Goal: Transaction & Acquisition: Purchase product/service

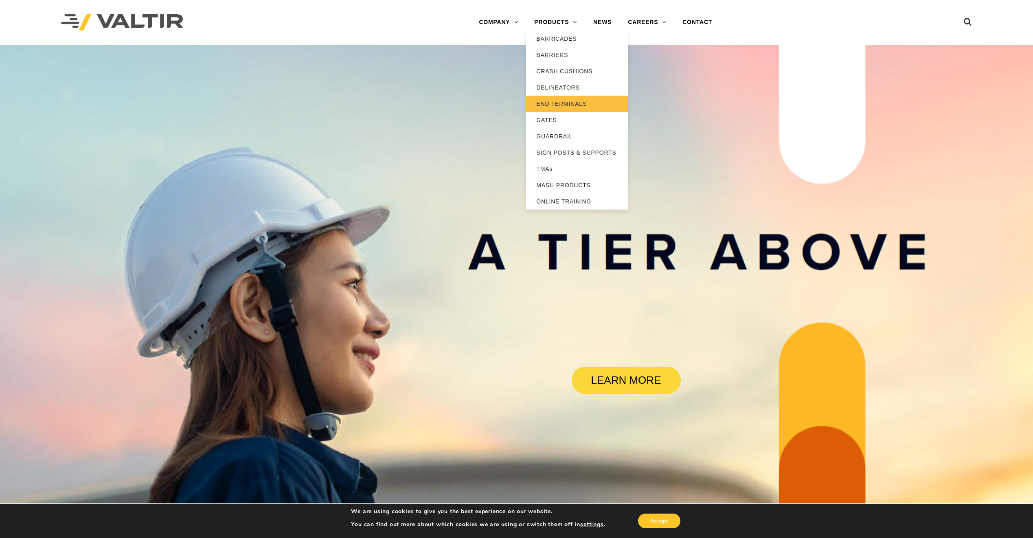
click at [571, 101] on link "END TERMINALS" at bounding box center [577, 104] width 102 height 16
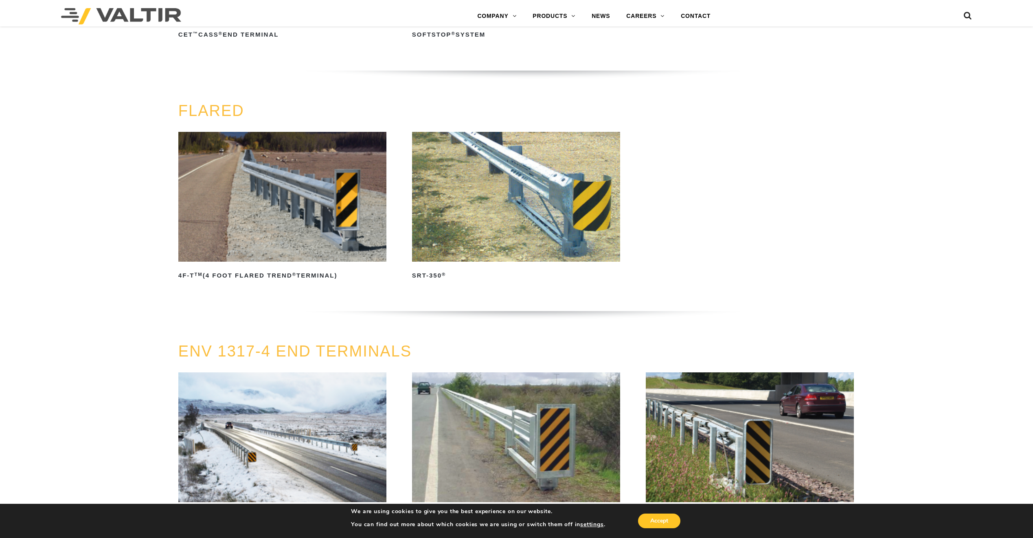
scroll to position [733, 0]
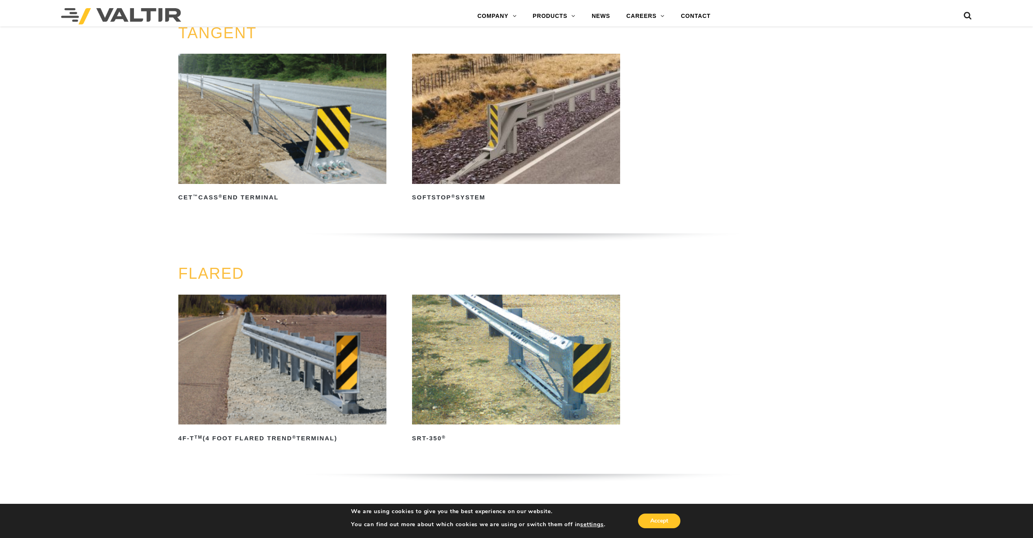
click at [524, 163] on img at bounding box center [516, 119] width 208 height 130
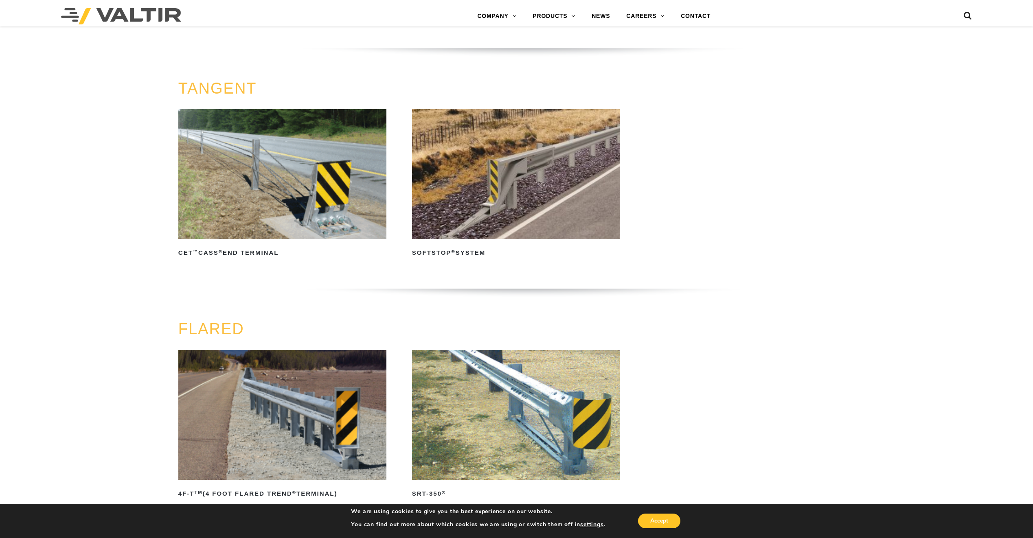
scroll to position [652, 0]
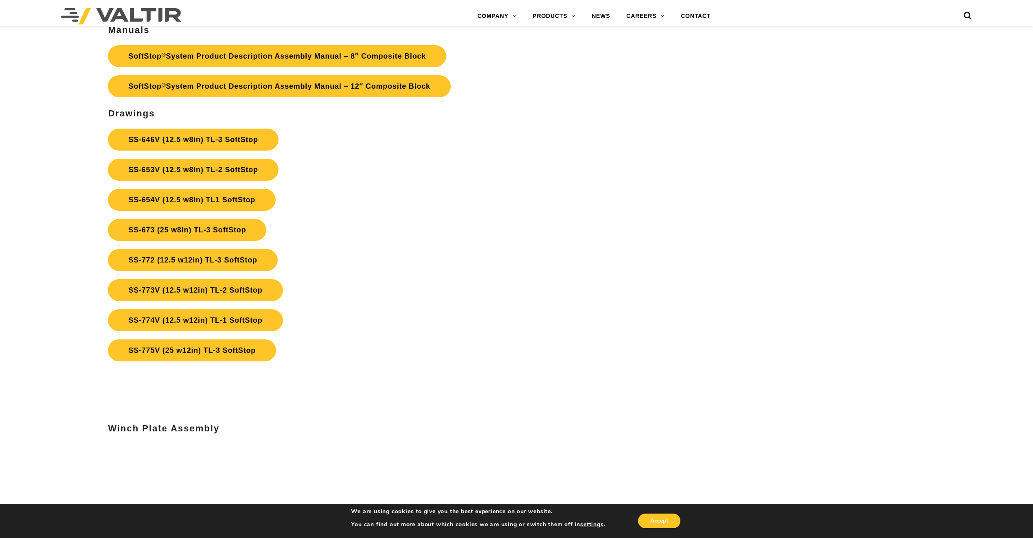
scroll to position [3666, 0]
